Goal: Find specific page/section: Find specific page/section

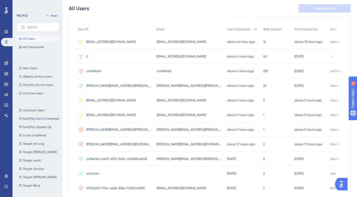
scroll to position [55, 0]
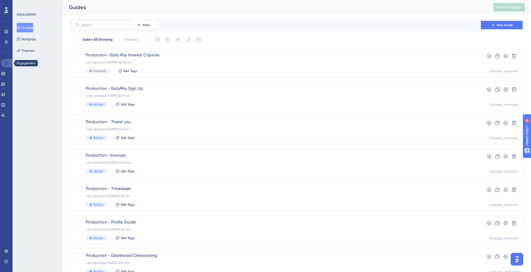
click at [10, 65] on link at bounding box center [7, 63] width 13 height 8
click at [8, 45] on link at bounding box center [6, 42] width 4 height 8
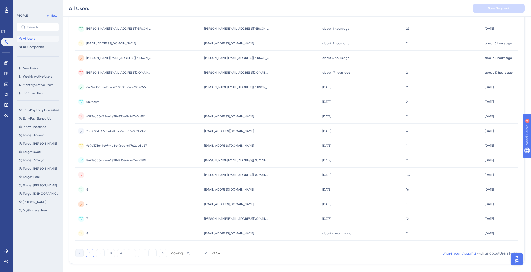
scroll to position [147, 0]
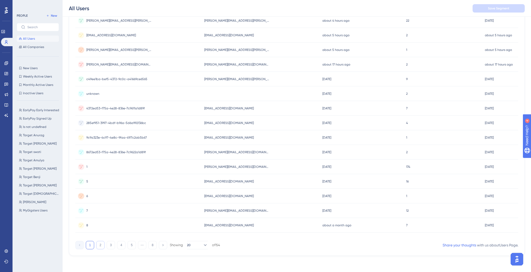
click at [100, 246] on button "2" at bounding box center [100, 245] width 8 height 8
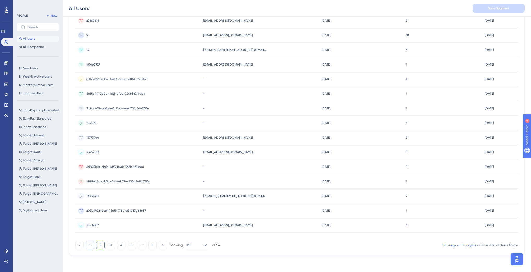
click at [87, 246] on button "1" at bounding box center [90, 245] width 8 height 8
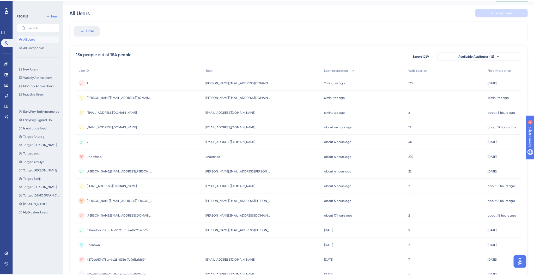
scroll to position [0, 0]
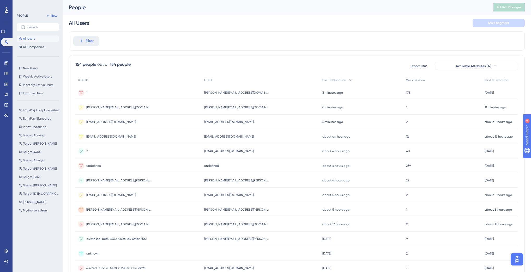
click at [95, 153] on div "2 2" at bounding box center [138, 151] width 126 height 15
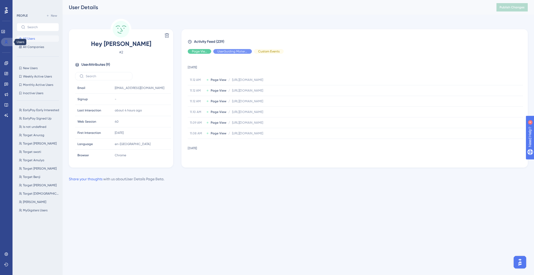
click at [6, 39] on link at bounding box center [7, 42] width 13 height 8
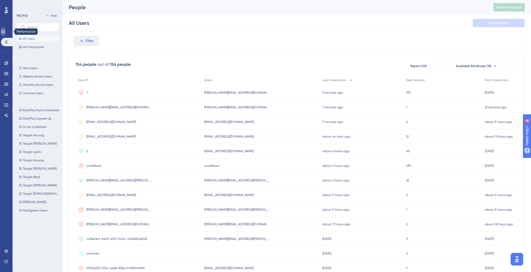
click at [0, 0] on icon at bounding box center [0, 0] width 0 height 0
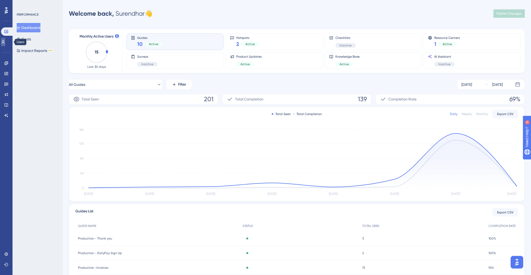
click at [5, 43] on icon at bounding box center [3, 42] width 4 height 4
